Goal: Communication & Community: Connect with others

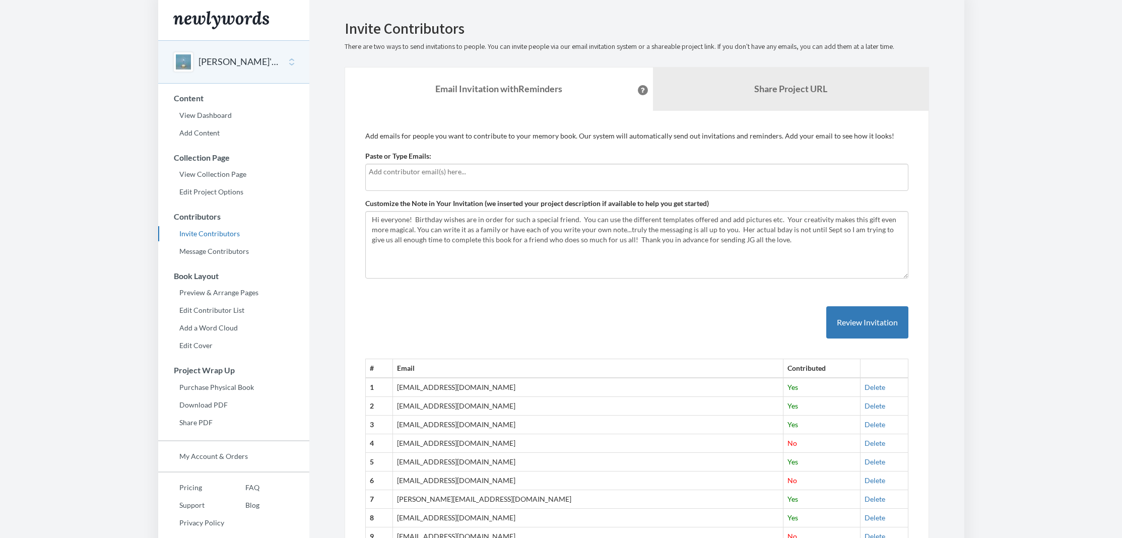
click at [416, 172] on input "text" at bounding box center [637, 171] width 536 height 11
type input "[EMAIL_ADDRESS][PERSON_NAME][DOMAIN_NAME]"
click at [368, 218] on textarea "Hi everyone! Birthday wishes are in order for such a special friend. You can us…" at bounding box center [636, 244] width 543 height 67
click at [599, 223] on textarea "Hi everyone! Birthday wishes are in order for such a special friend. You can us…" at bounding box center [636, 244] width 543 height 67
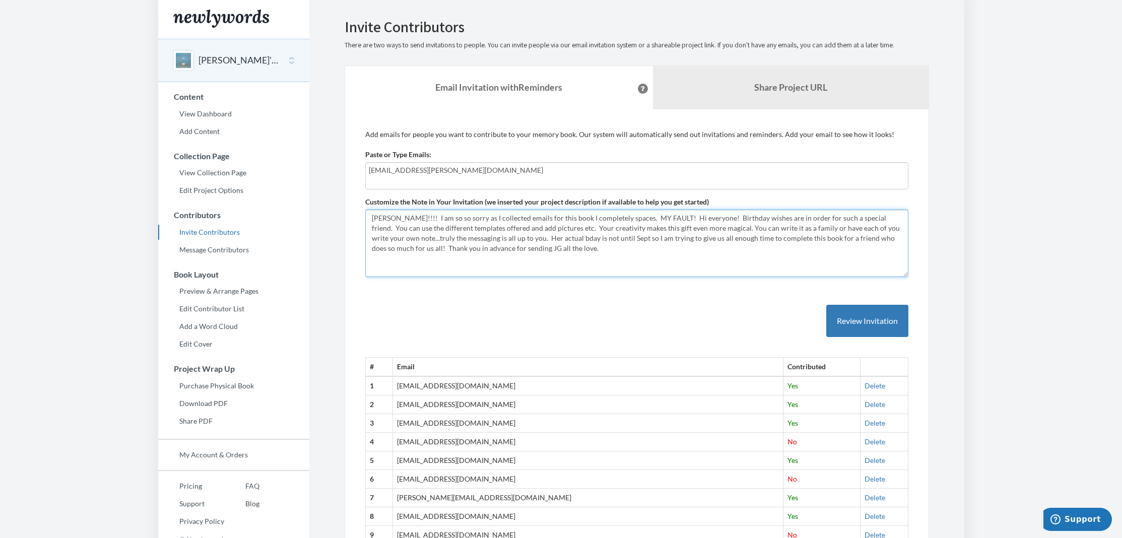
click at [626, 218] on textarea "Hi everyone! Birthday wishes are in order for such a special friend. You can us…" at bounding box center [636, 243] width 543 height 67
click at [670, 217] on textarea "Hi everyone! Birthday wishes are in order for such a special friend. You can us…" at bounding box center [636, 243] width 543 height 67
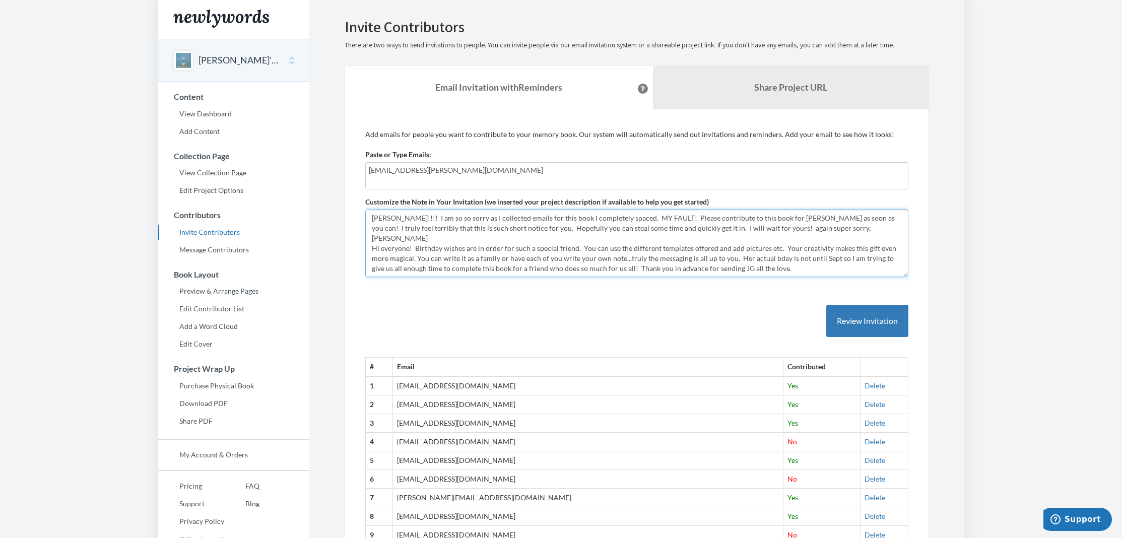
click at [743, 229] on textarea "Hi everyone! Birthday wishes are in order for such a special friend. You can us…" at bounding box center [636, 243] width 543 height 67
click at [814, 229] on textarea "Hi everyone! Birthday wishes are in order for such a special friend. You can us…" at bounding box center [636, 243] width 543 height 67
type textarea "[PERSON_NAME]!!!! I am so so sorry as I collected emails for this book I comple…"
click at [872, 320] on button "Review Invitation" at bounding box center [867, 321] width 82 height 33
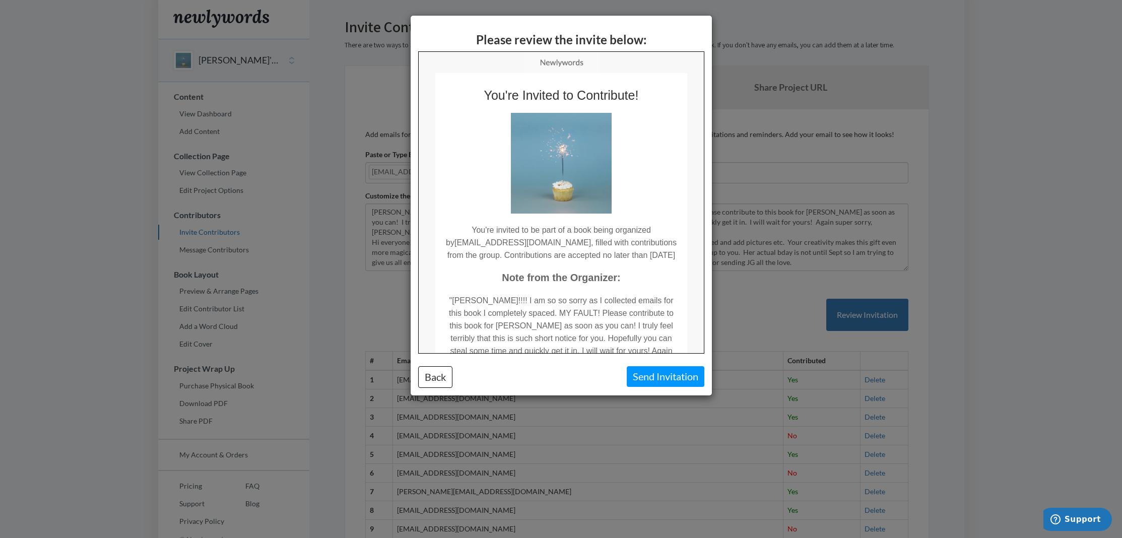
scroll to position [0, 0]
click at [668, 370] on button "Send Invitation" at bounding box center [666, 376] width 78 height 21
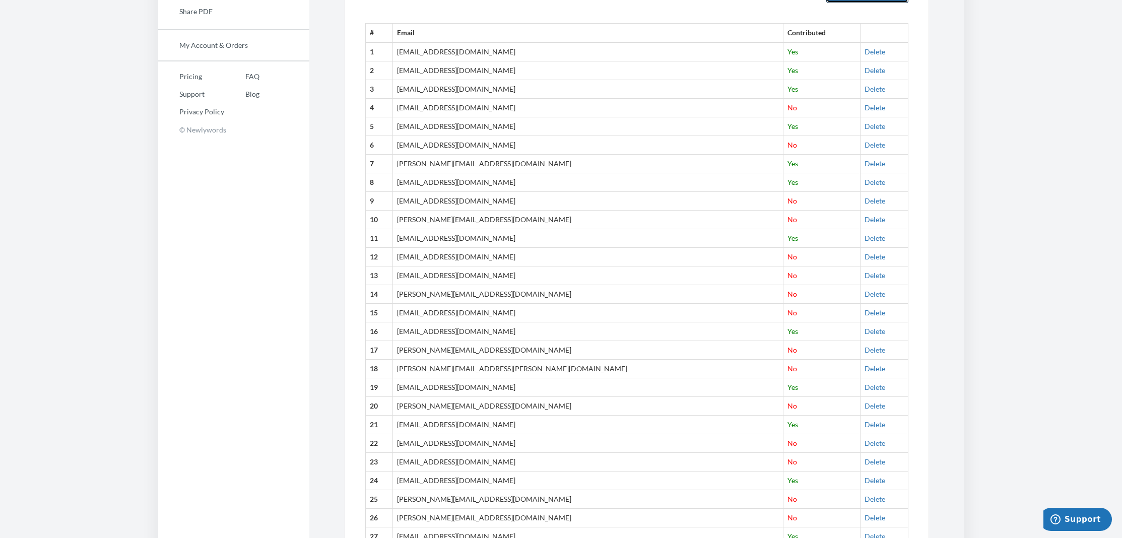
scroll to position [412, 0]
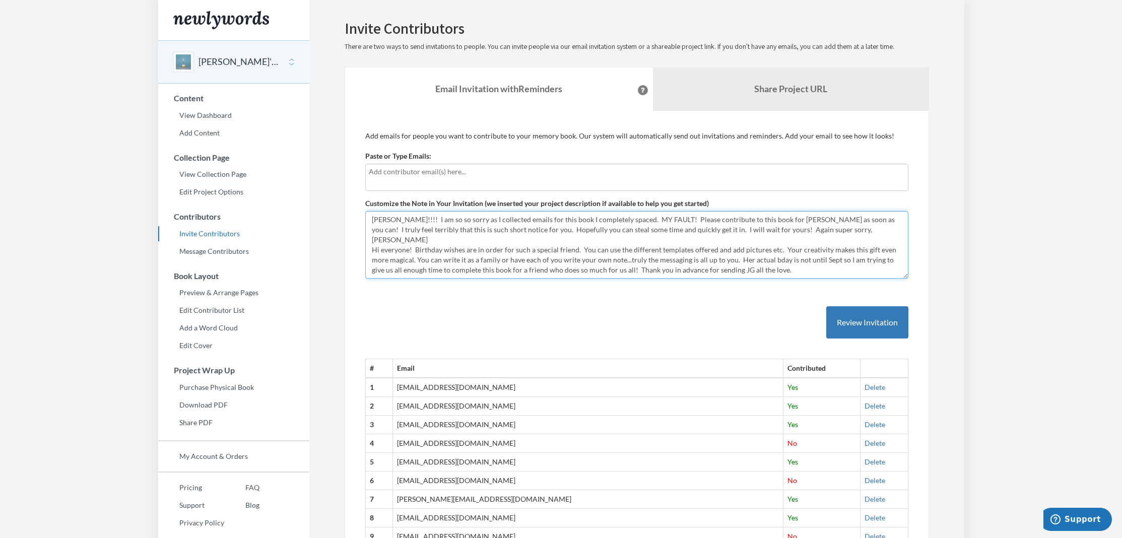
drag, startPoint x: 371, startPoint y: 241, endPoint x: 370, endPoint y: 214, distance: 27.2
click at [370, 214] on textarea "[PERSON_NAME]!!!! I am so so sorry as I collected emails for this book I comple…" at bounding box center [636, 244] width 543 height 67
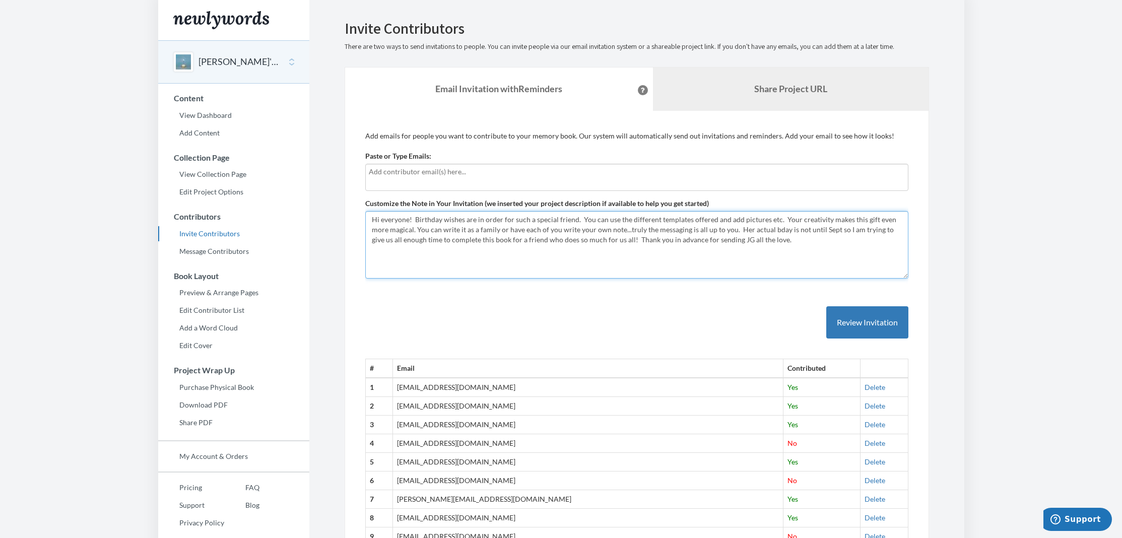
type textarea "Hi everyone! Birthday wishes are in order for such a special friend. You can us…"
click at [743, 83] on link "Share Project URL" at bounding box center [791, 88] width 276 height 43
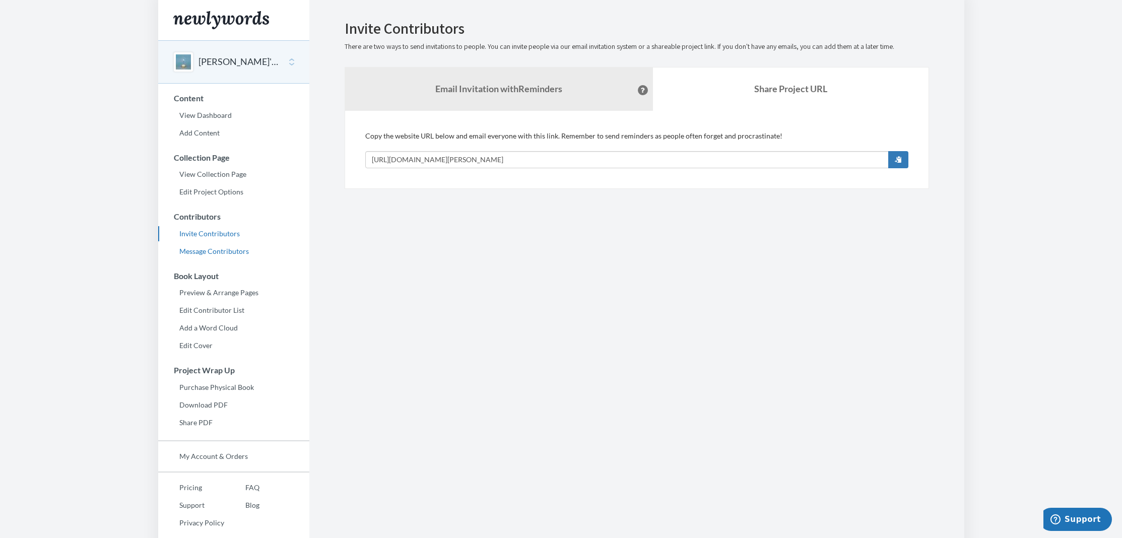
click at [219, 248] on link "Message Contributors" at bounding box center [233, 251] width 151 height 15
